Goal: Book appointment/travel/reservation

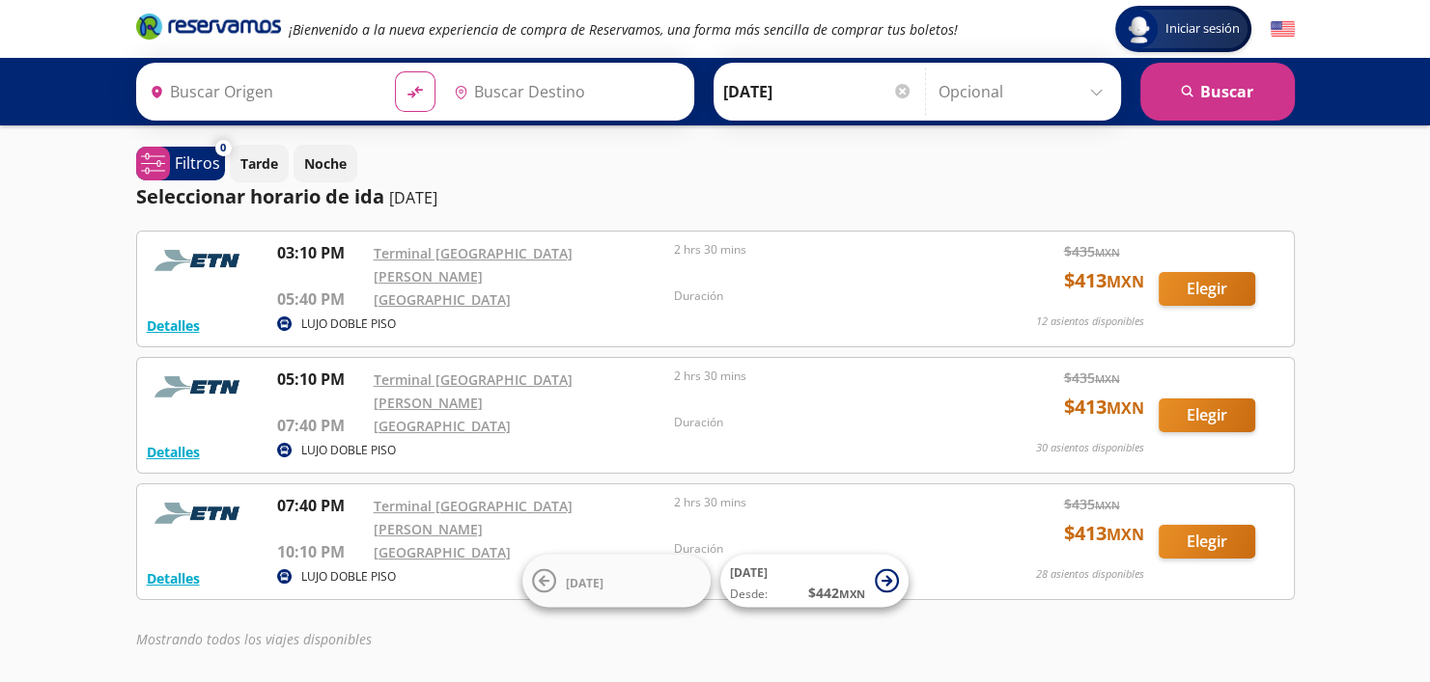
type input "[GEOGRAPHIC_DATA][PERSON_NAME], [GEOGRAPHIC_DATA]"
type input "[GEOGRAPHIC_DATA], [GEOGRAPHIC_DATA]"
click at [186, 162] on p "Filtros" at bounding box center [197, 163] width 45 height 23
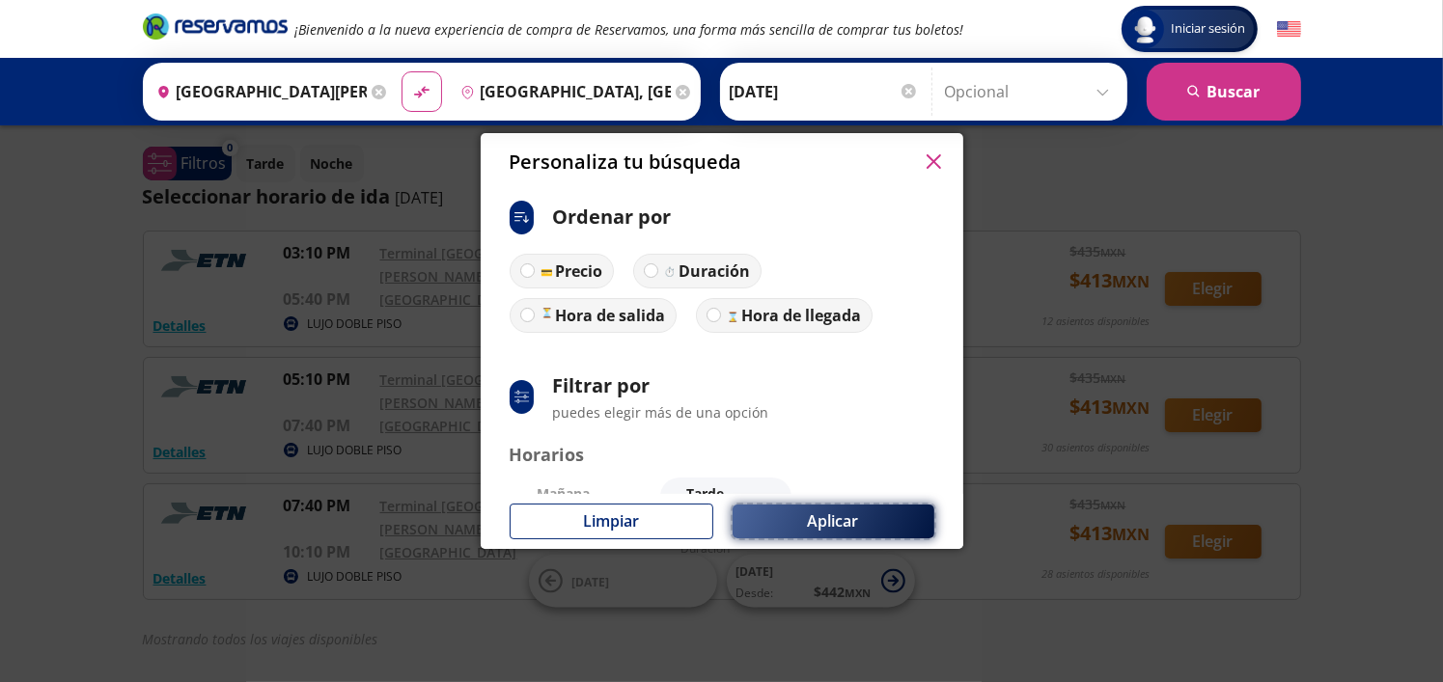
click at [780, 521] on button "Aplicar" at bounding box center [834, 522] width 202 height 34
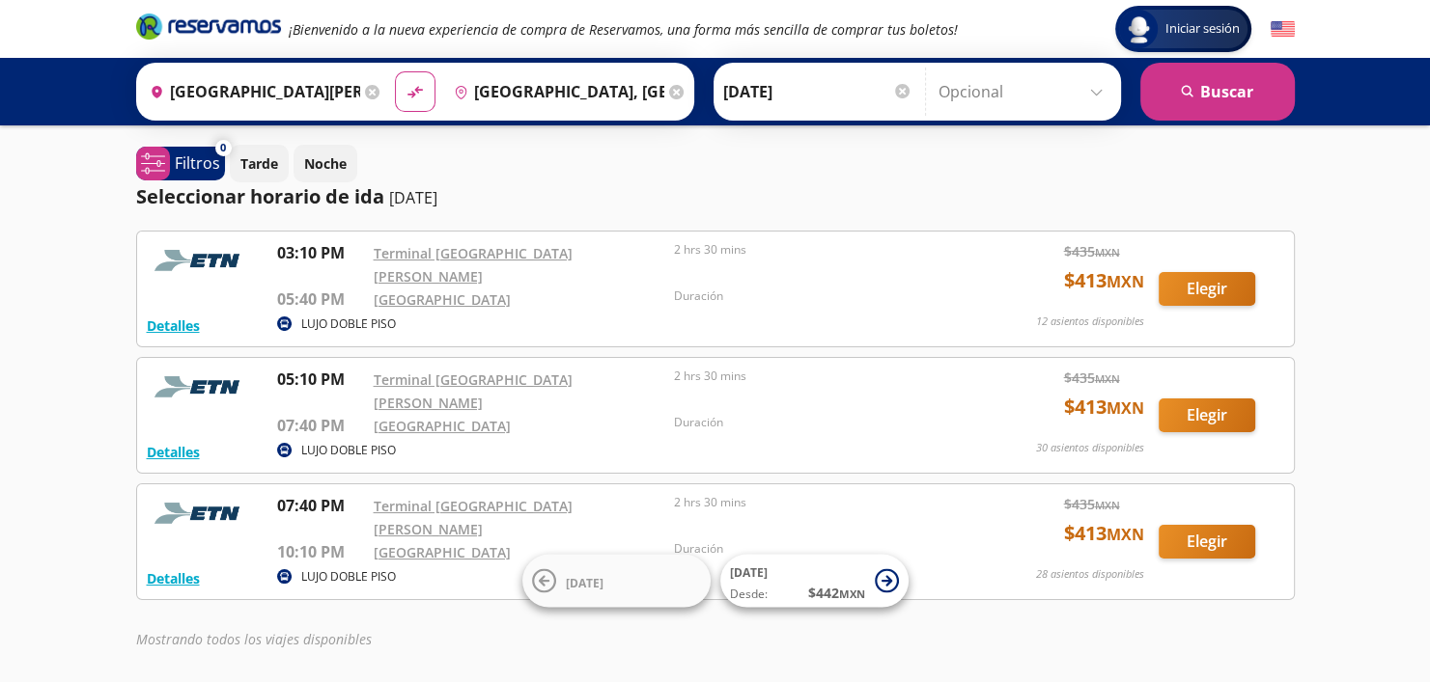
click at [799, 103] on input "[DATE]" at bounding box center [817, 92] width 189 height 48
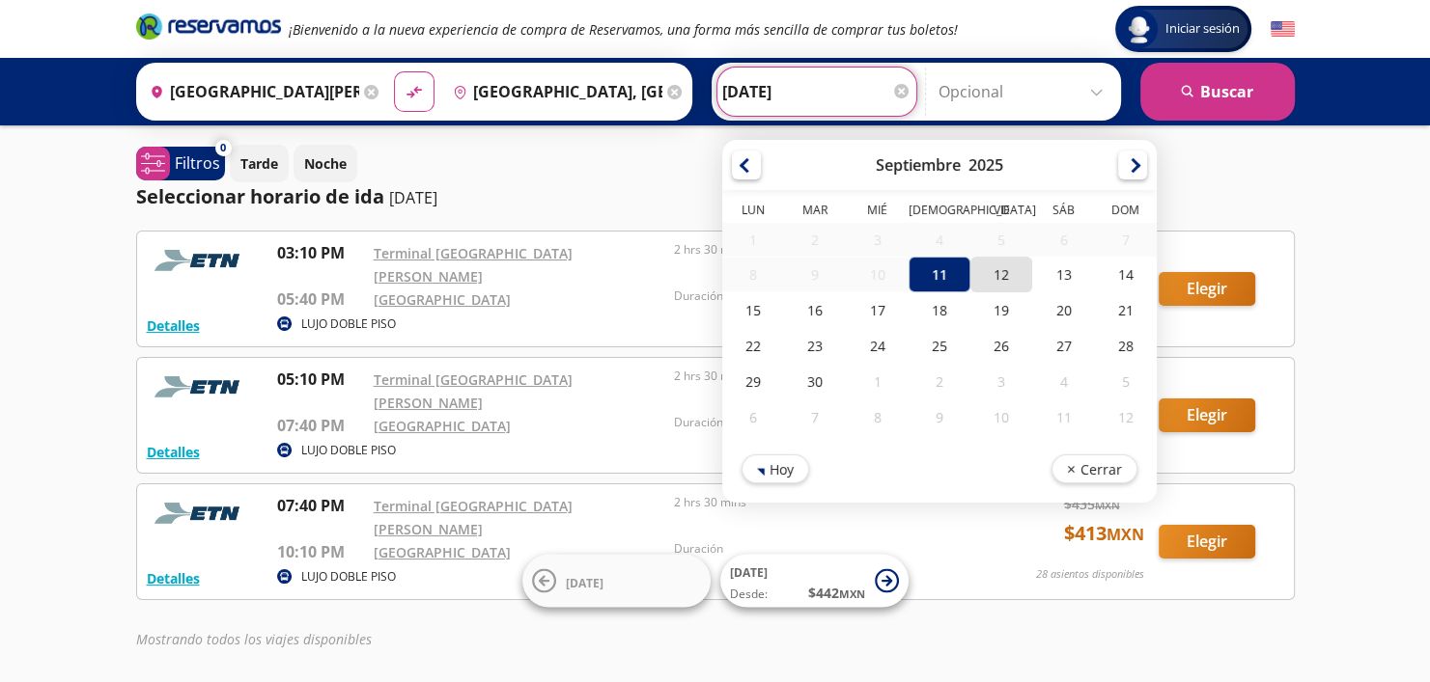
click at [976, 280] on div "12" at bounding box center [1001, 275] width 62 height 36
type input "[DATE]"
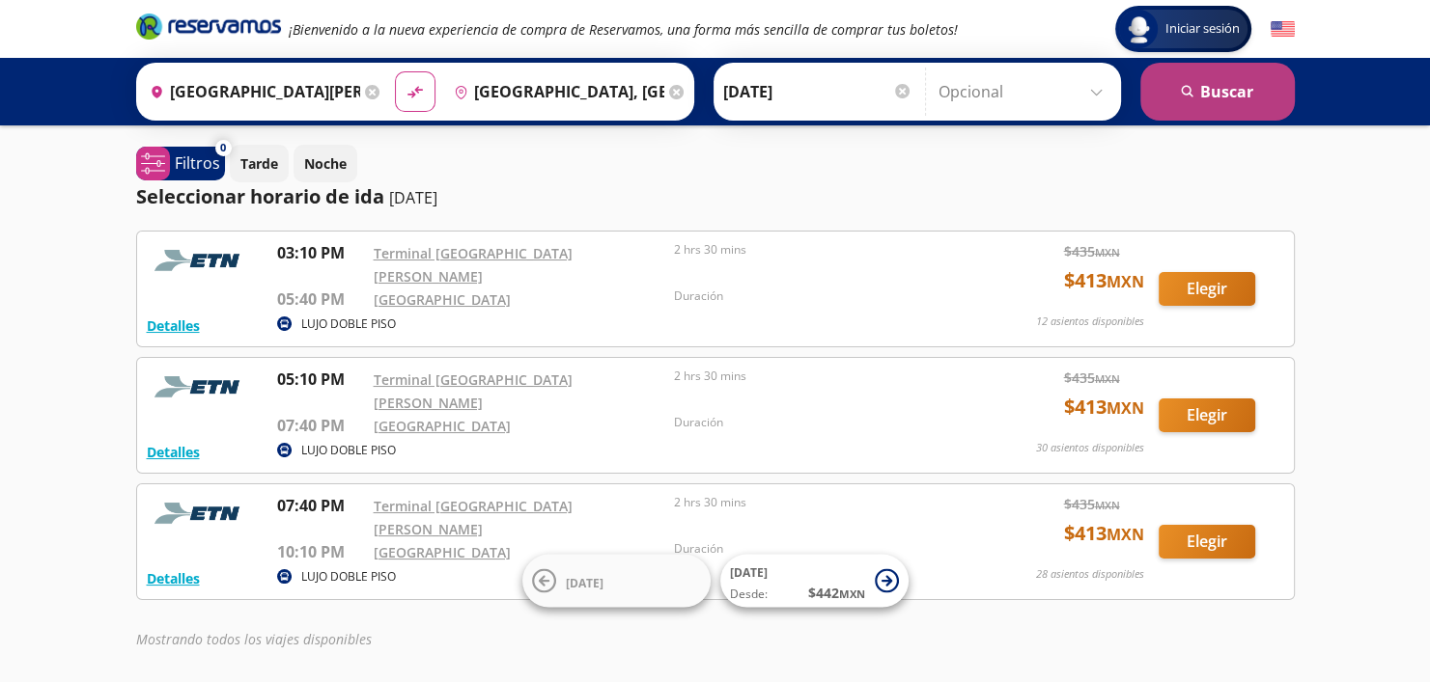
click at [1203, 119] on button "search [GEOGRAPHIC_DATA]" at bounding box center [1217, 92] width 154 height 58
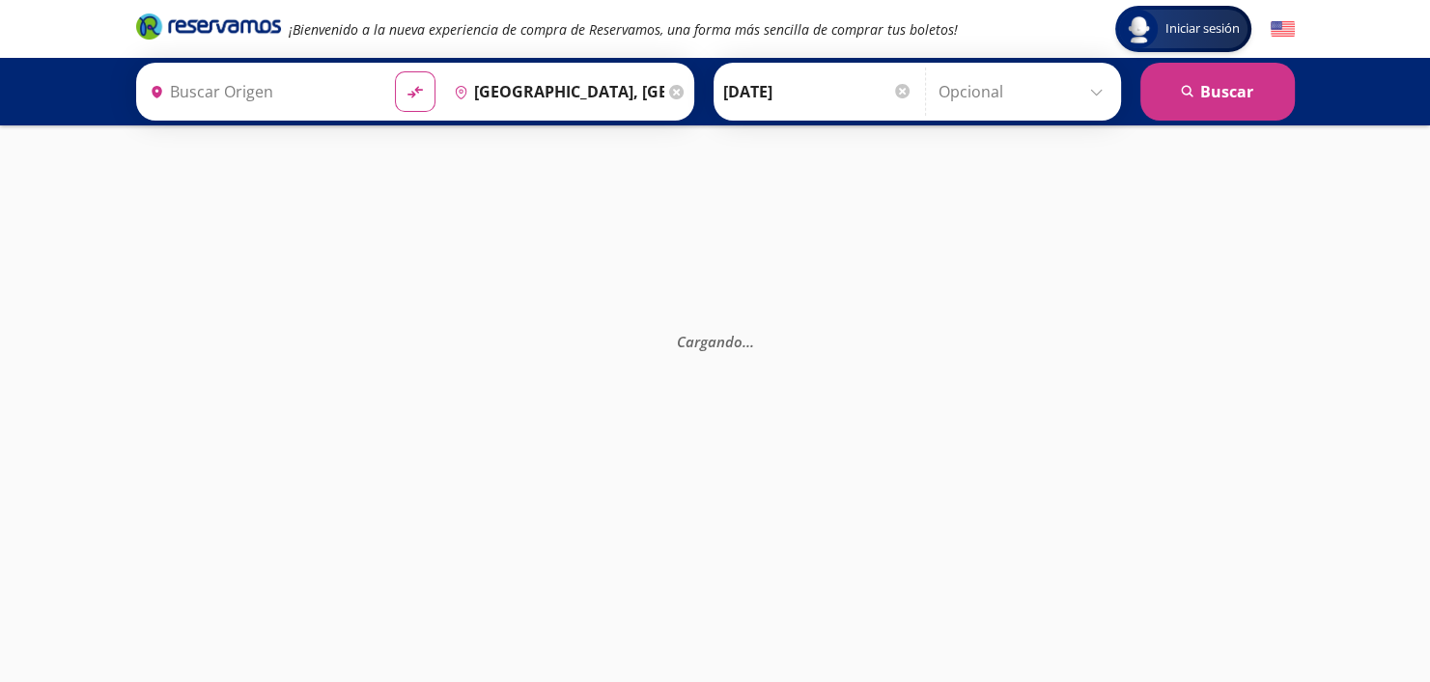
type input "[GEOGRAPHIC_DATA][PERSON_NAME], [GEOGRAPHIC_DATA]"
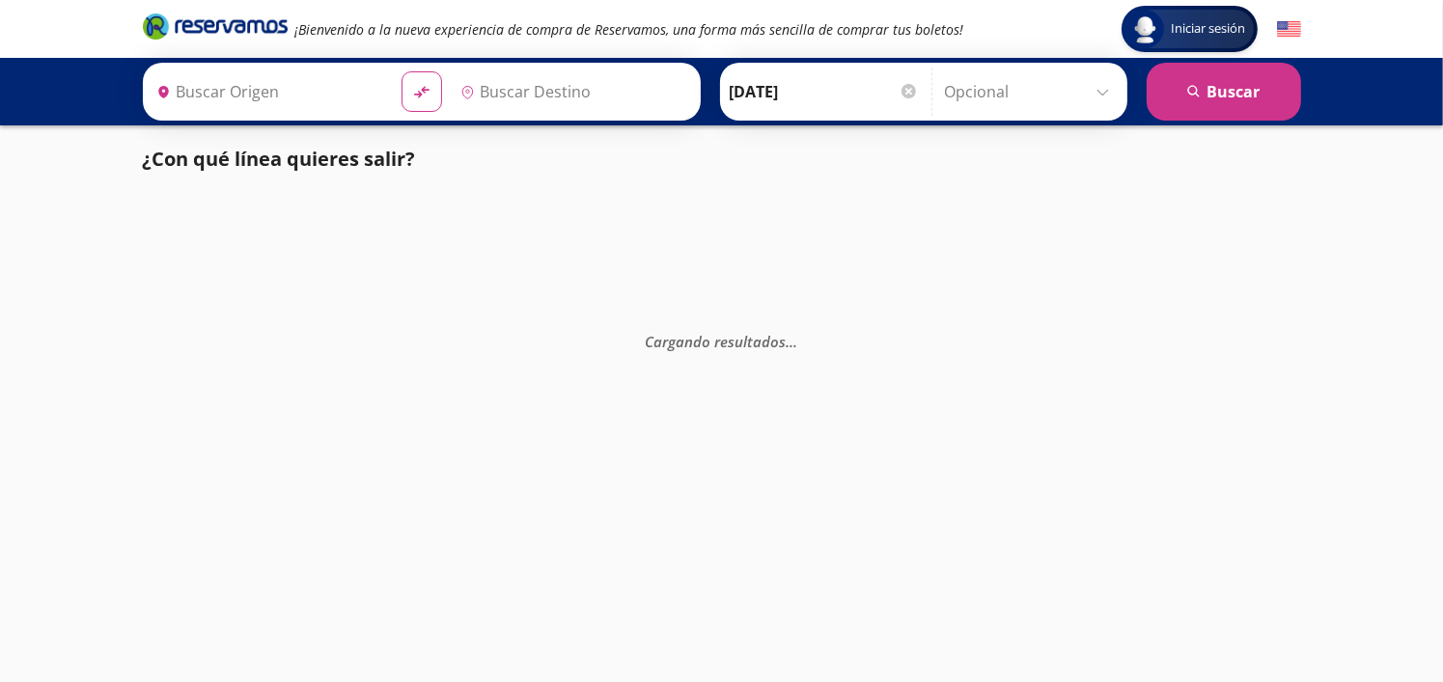
type input "[GEOGRAPHIC_DATA][PERSON_NAME], [GEOGRAPHIC_DATA]"
type input "[GEOGRAPHIC_DATA], [GEOGRAPHIC_DATA]"
